Goal: Transaction & Acquisition: Book appointment/travel/reservation

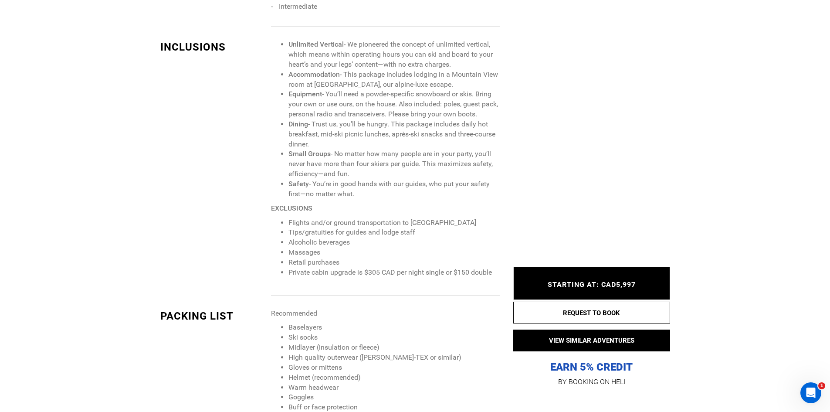
scroll to position [871, 0]
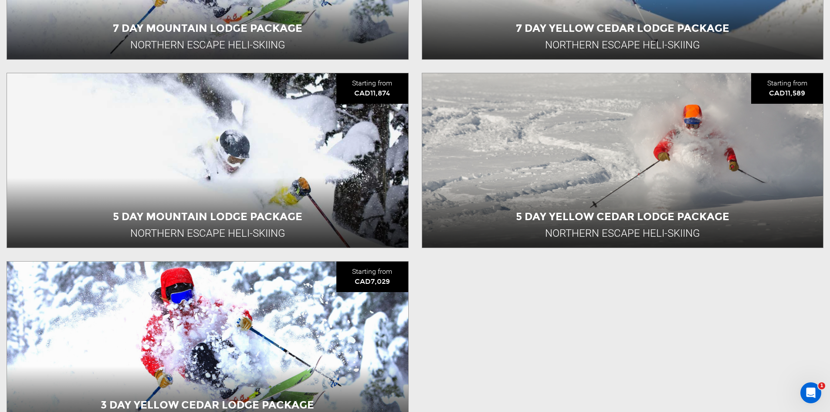
scroll to position [1089, 0]
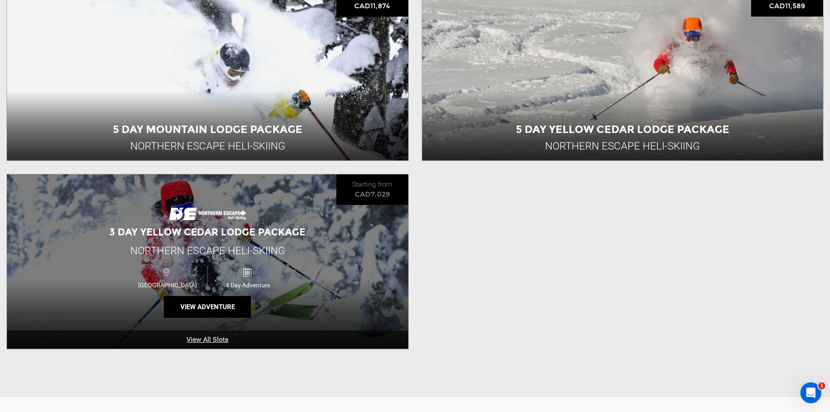
click at [167, 234] on span "3 Day Yellow Cedar Lodge Package" at bounding box center [207, 232] width 196 height 12
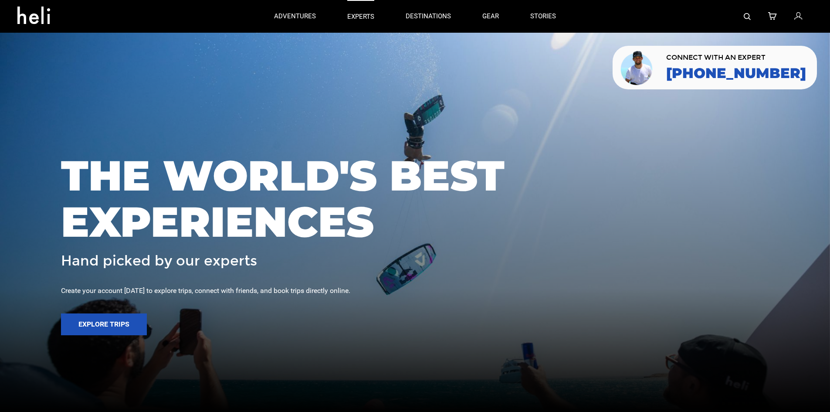
click at [364, 21] on p "experts" at bounding box center [360, 16] width 27 height 9
click at [744, 17] on img at bounding box center [747, 16] width 7 height 7
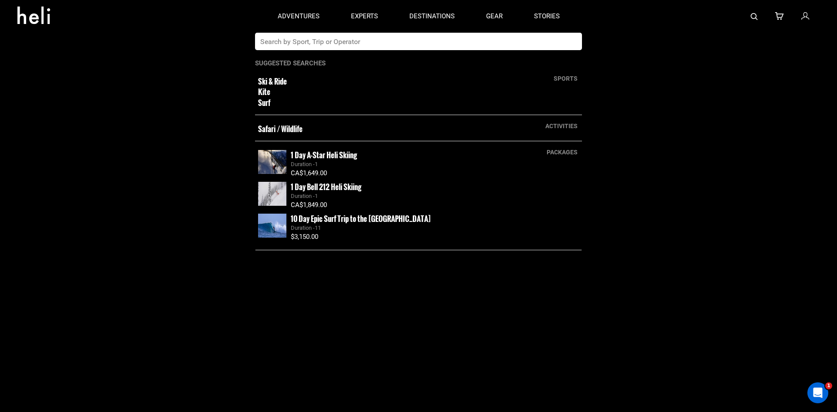
click at [456, 46] on input "text" at bounding box center [409, 41] width 309 height 17
type input "rk"
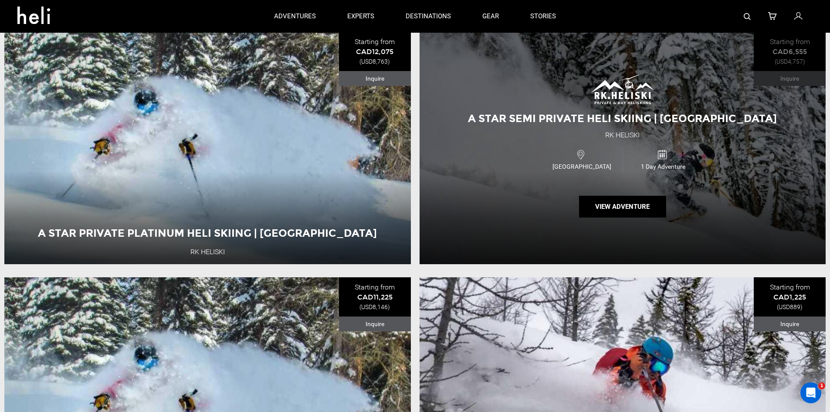
scroll to position [349, 0]
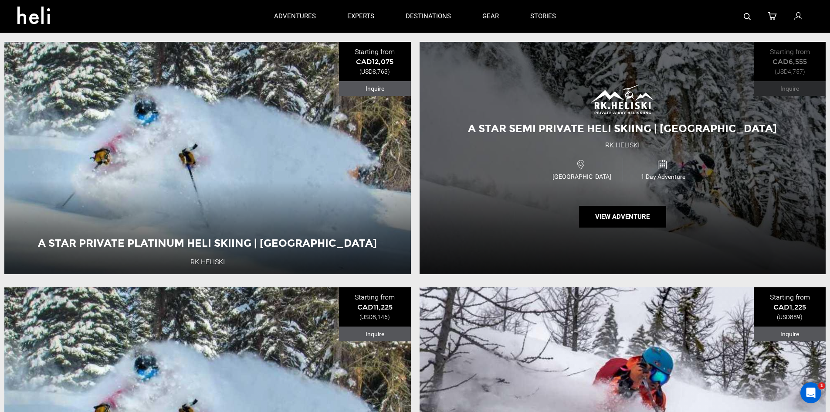
click at [510, 157] on div "Canada 1 Day Adventure" at bounding box center [623, 169] width 244 height 29
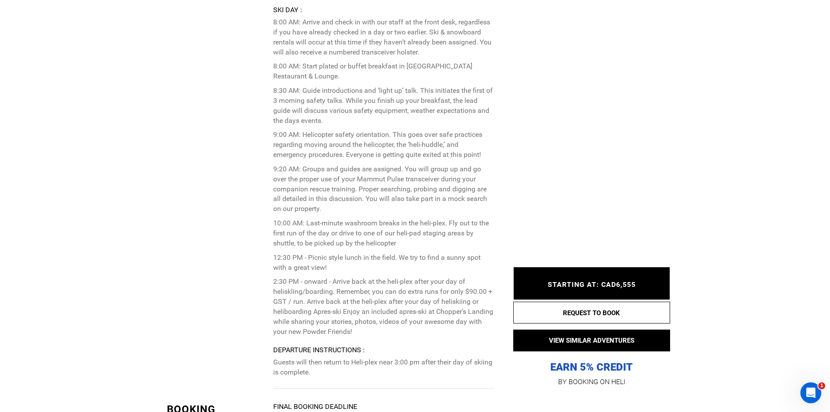
scroll to position [2179, 0]
